Goal: Information Seeking & Learning: Learn about a topic

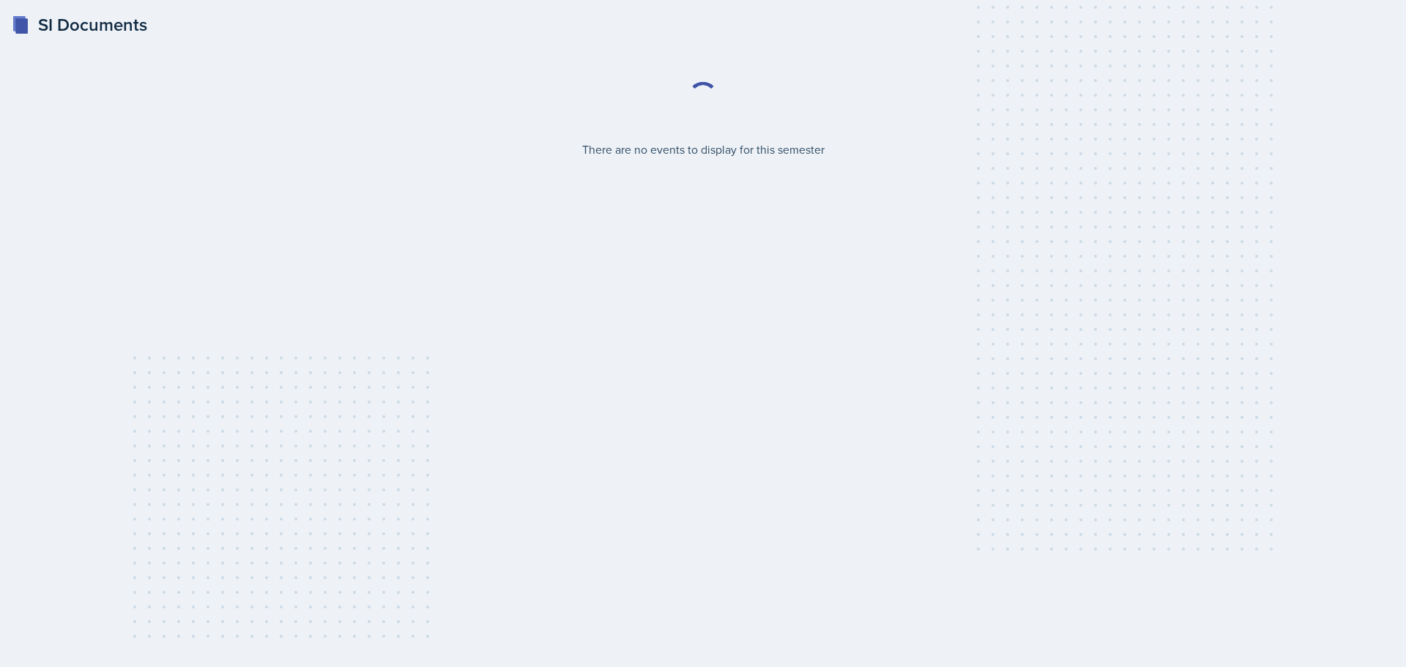
select select "2bed604d-1099-4043-b1bc-2365e8740244"
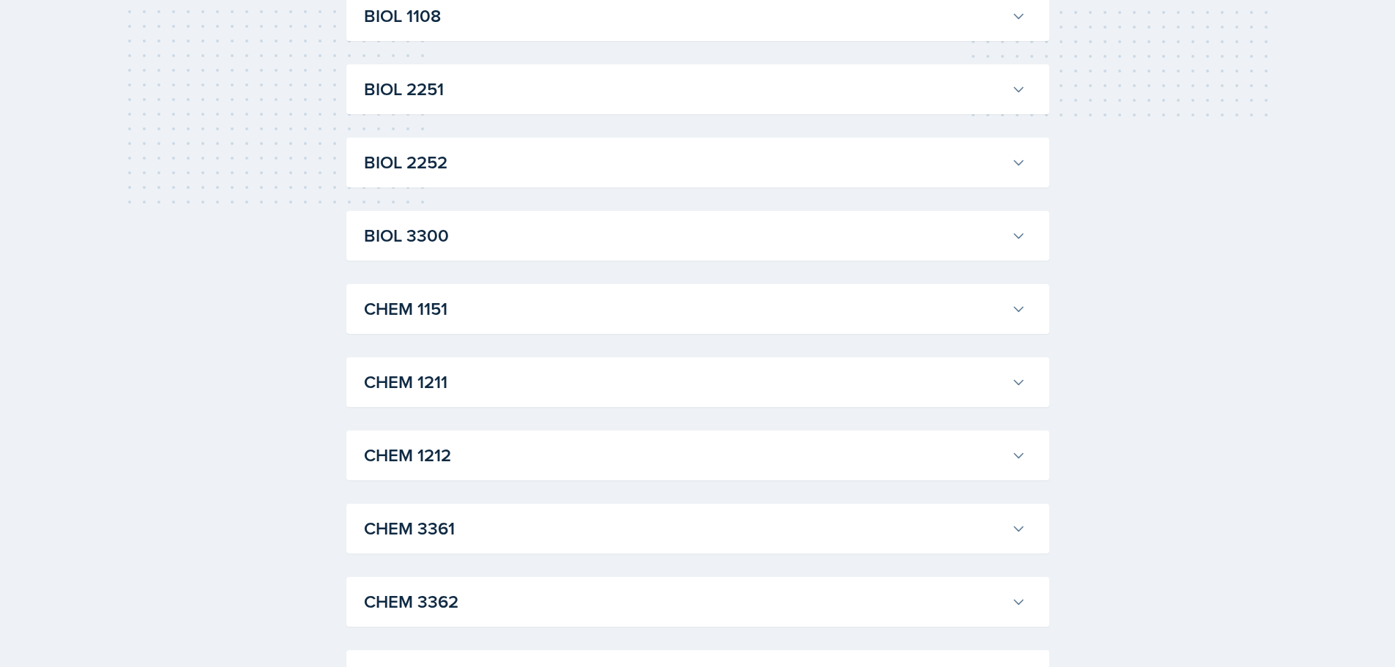
scroll to position [439, 0]
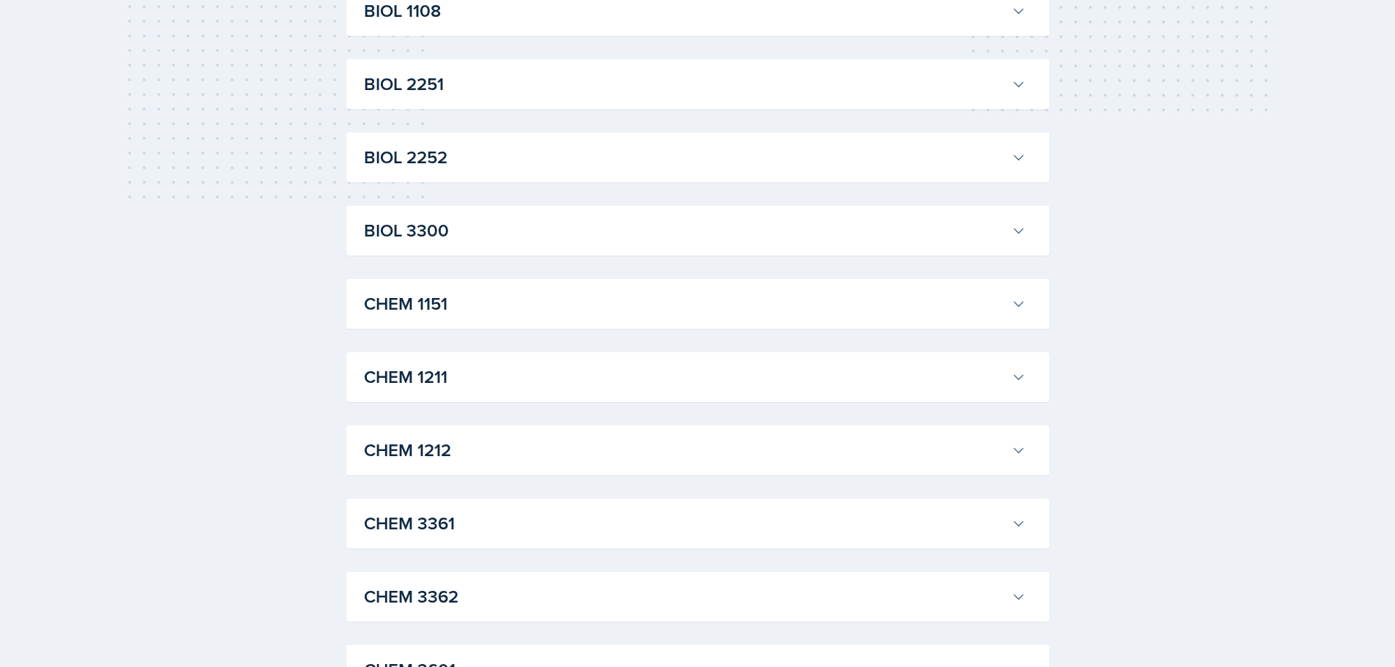
click at [573, 385] on h3 "CHEM 1211" at bounding box center [685, 377] width 642 height 26
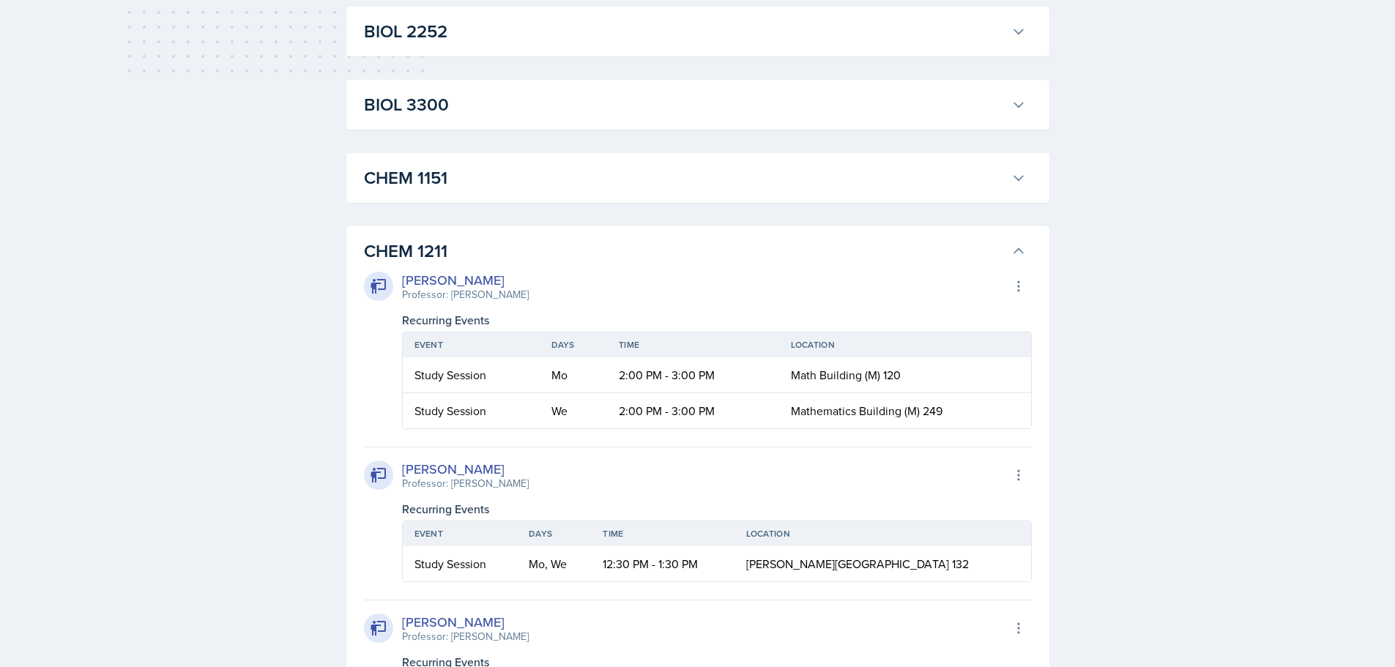
scroll to position [586, 0]
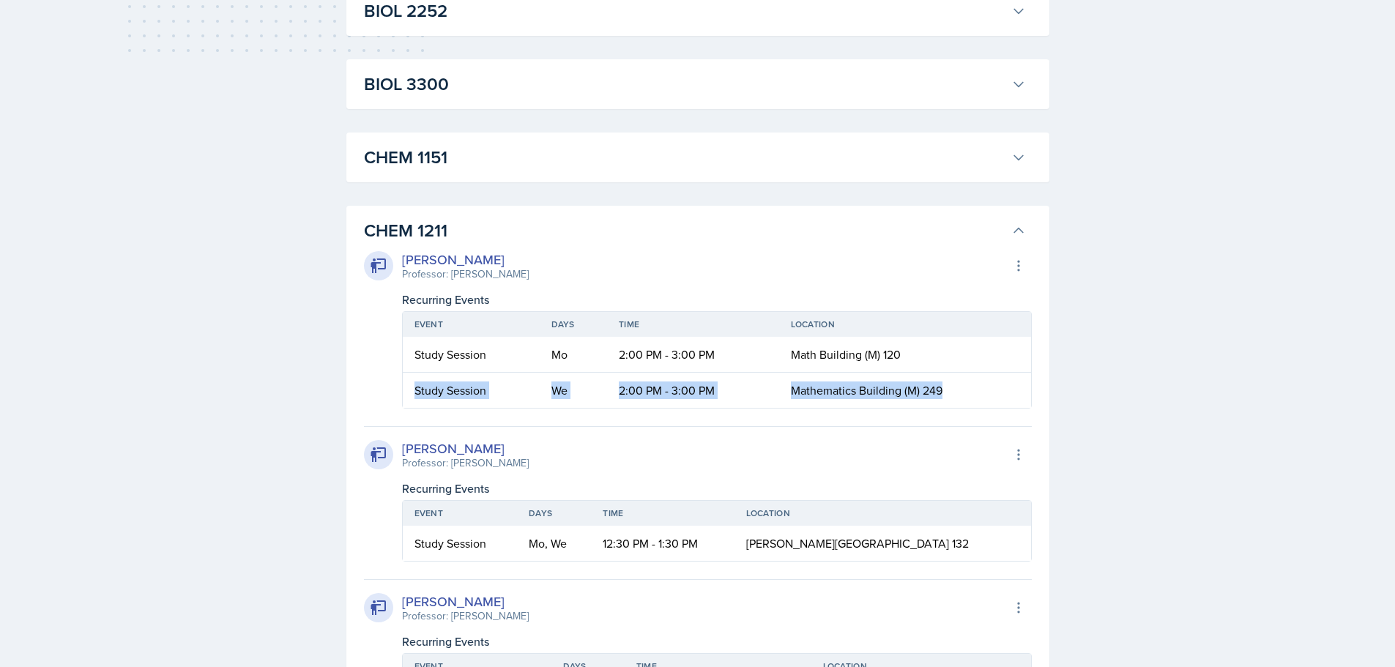
drag, startPoint x: 415, startPoint y: 389, endPoint x: 975, endPoint y: 404, distance: 559.7
click at [975, 404] on tr "Study Session We 2:00 PM - 3:00 PM Mathematics Building (M) 249" at bounding box center [717, 390] width 628 height 35
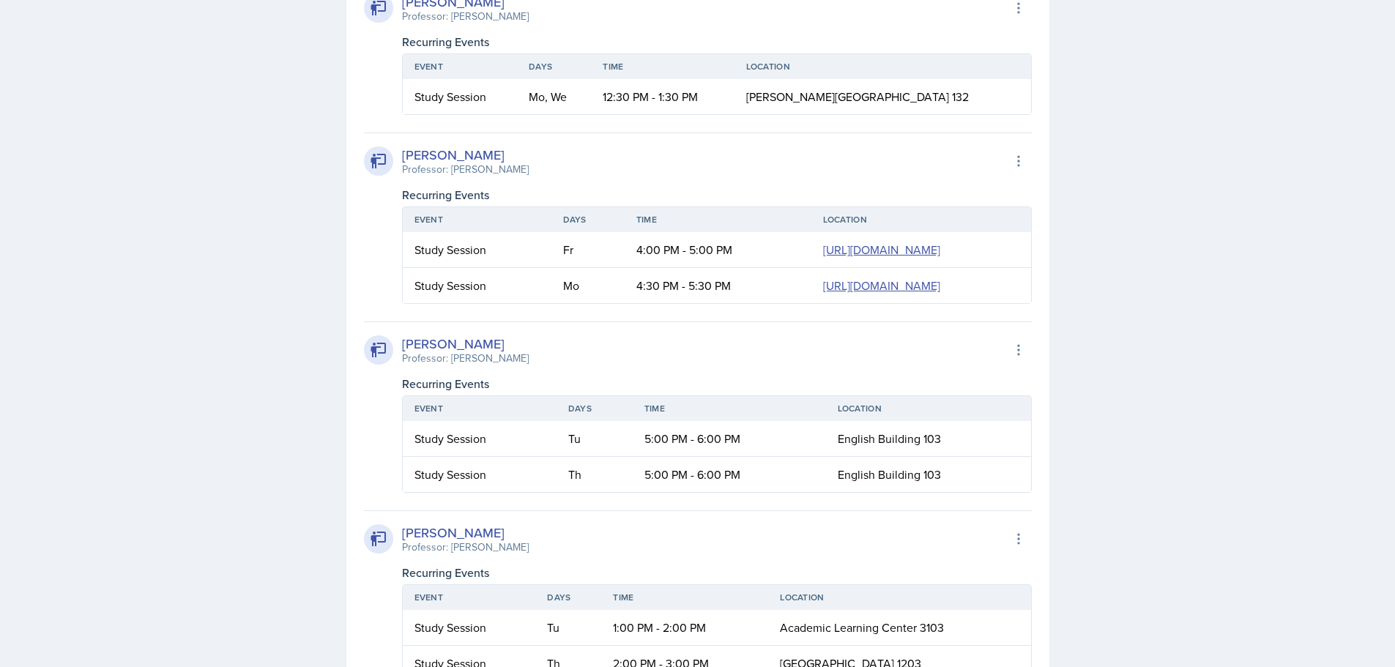
scroll to position [1025, 0]
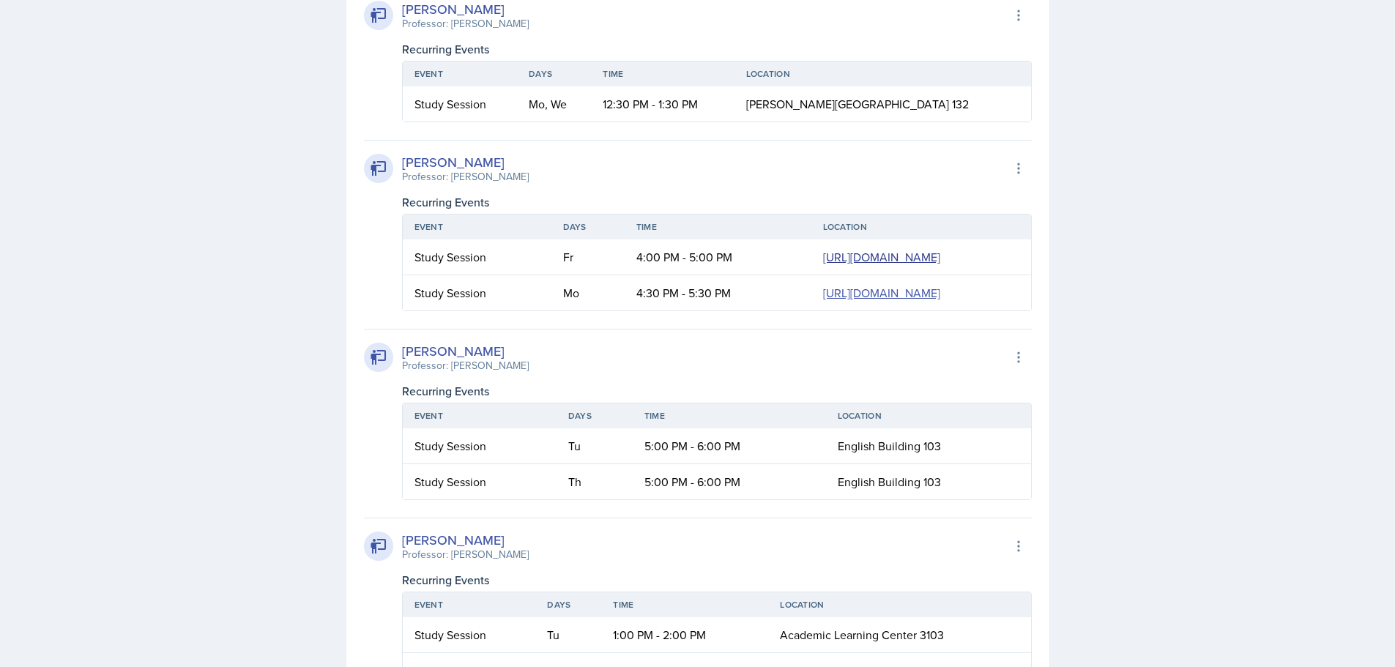
click at [823, 265] on link "[URL][DOMAIN_NAME]" at bounding box center [881, 257] width 117 height 16
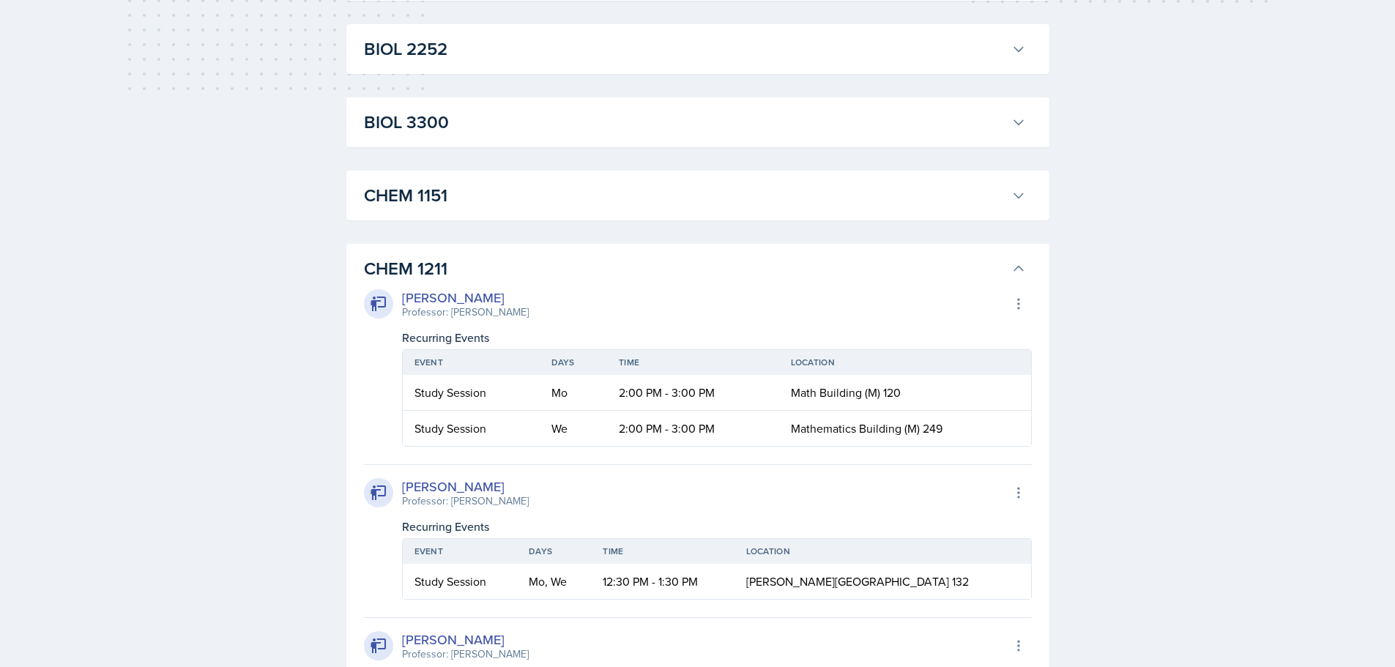
scroll to position [341, 0]
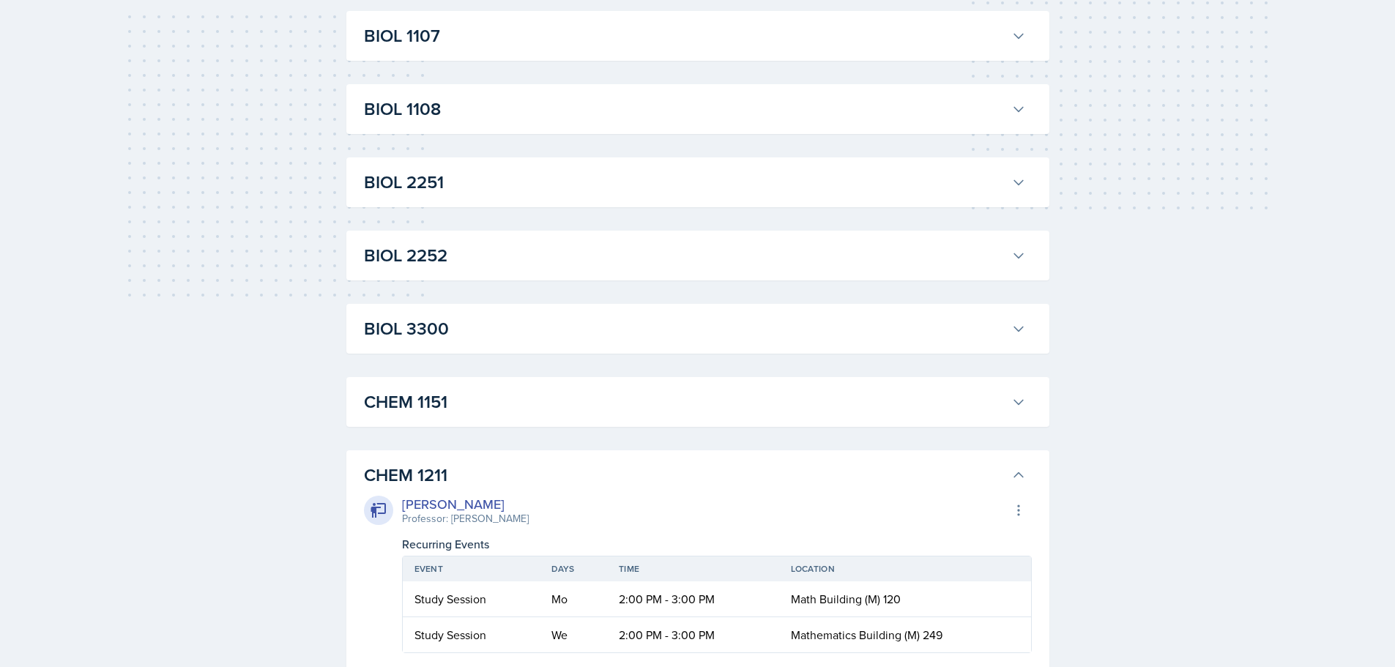
click at [578, 480] on h3 "CHEM 1211" at bounding box center [685, 475] width 642 height 26
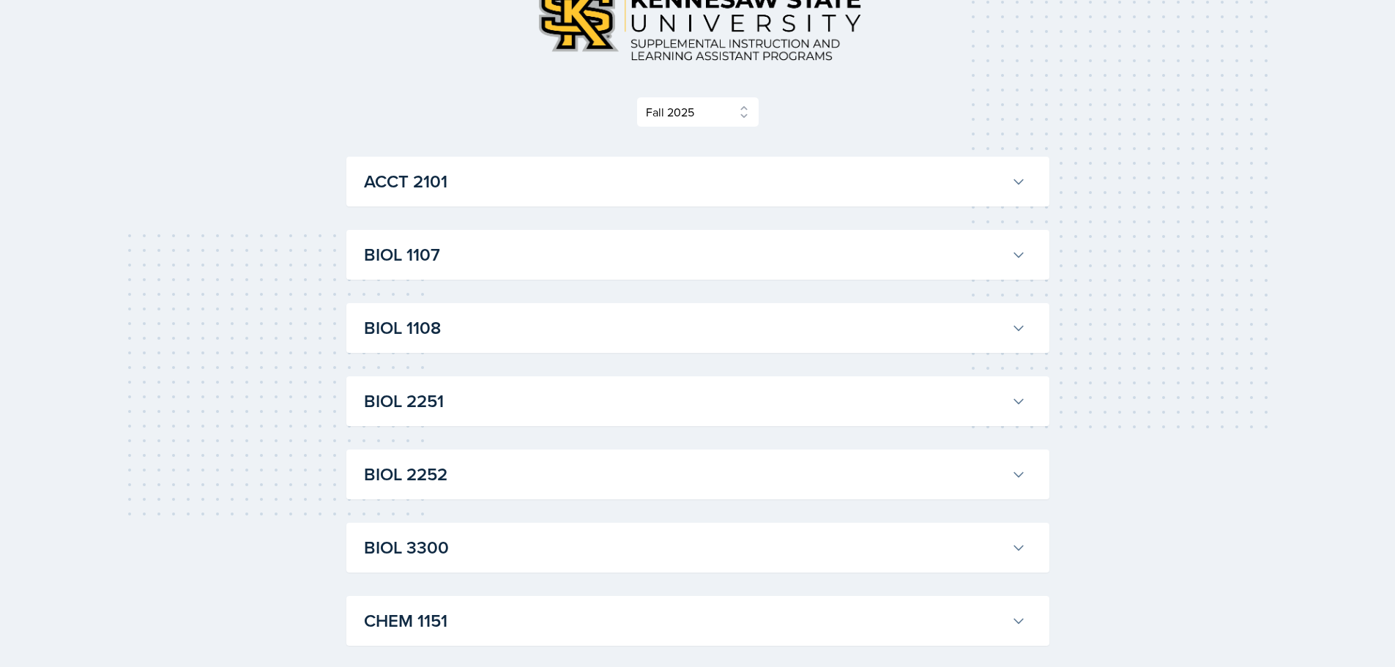
scroll to position [122, 0]
click at [475, 255] on h3 "BIOL 1107" at bounding box center [685, 255] width 642 height 26
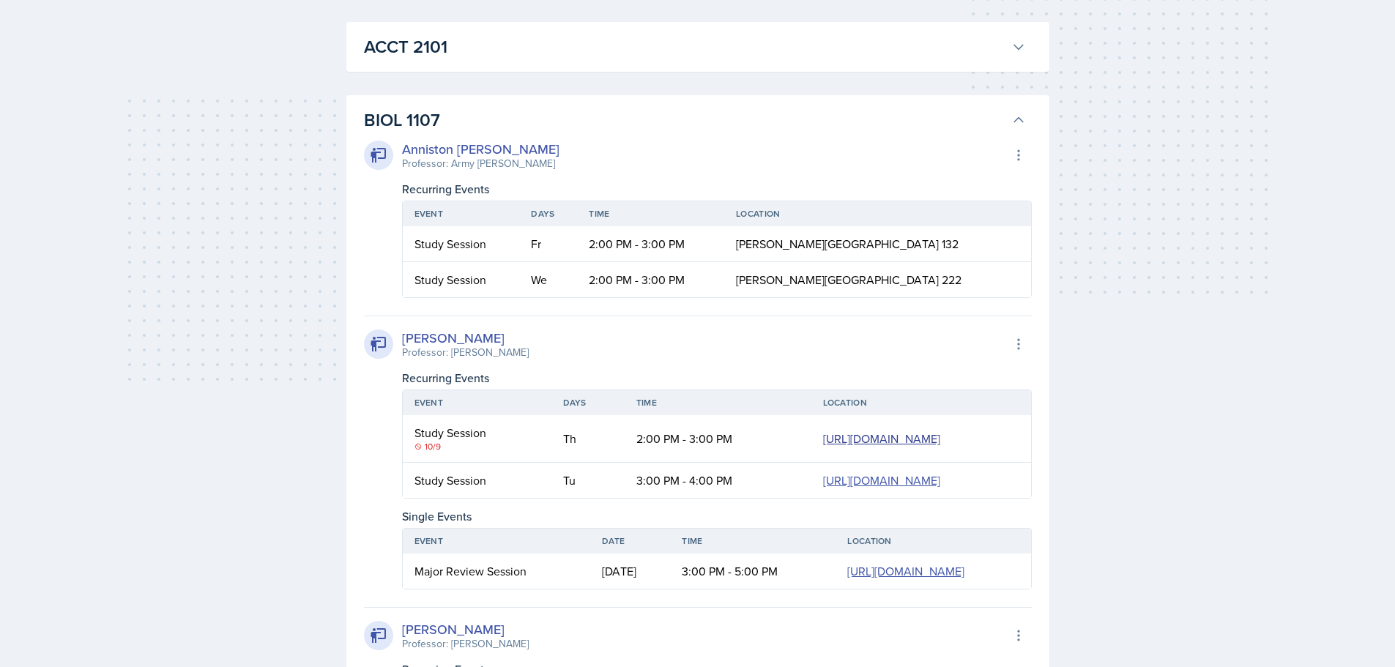
scroll to position [268, 0]
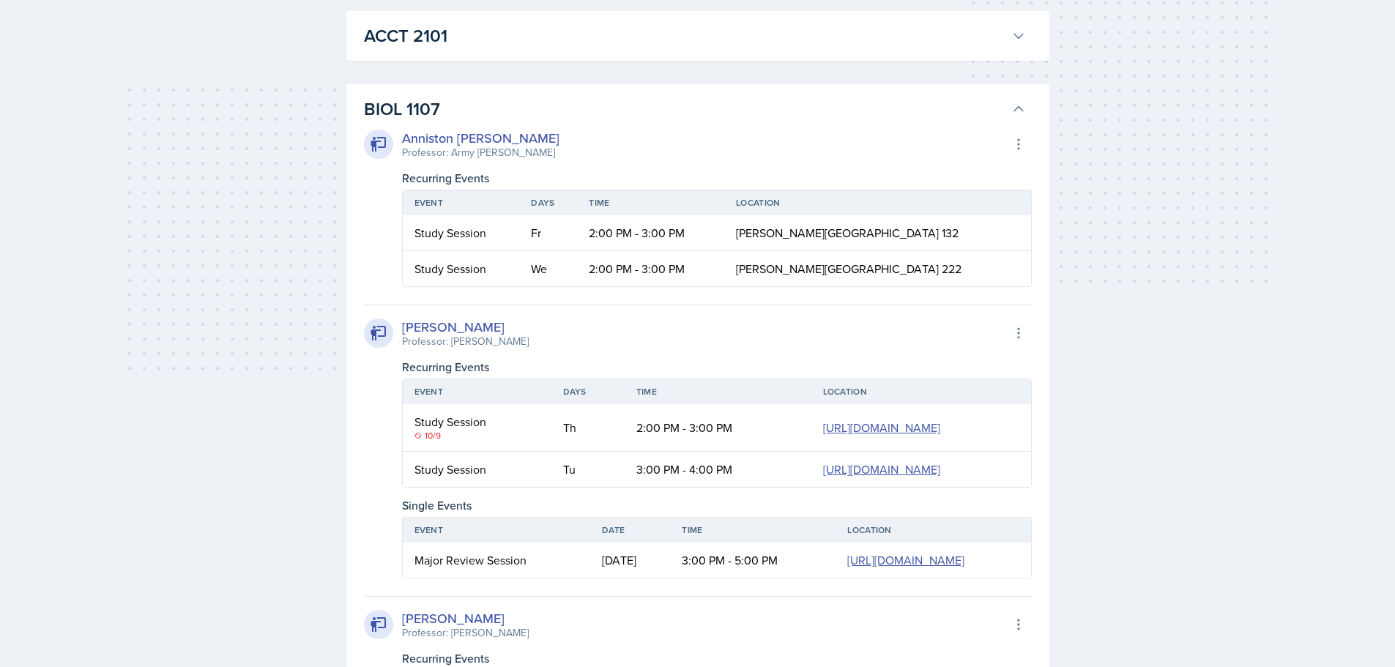
click at [426, 442] on div "10/9" at bounding box center [477, 435] width 125 height 13
